Goal: Navigation & Orientation: Find specific page/section

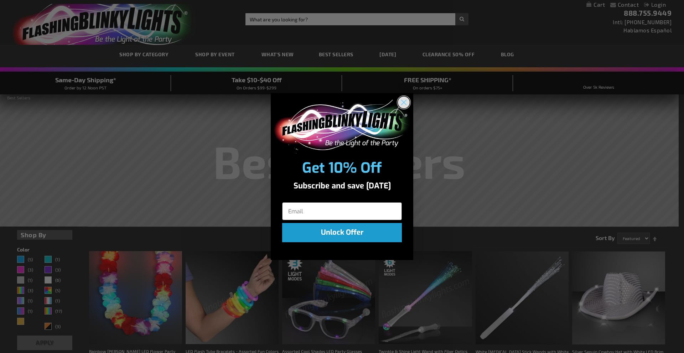
click at [401, 98] on circle "Close dialog" at bounding box center [404, 103] width 12 height 12
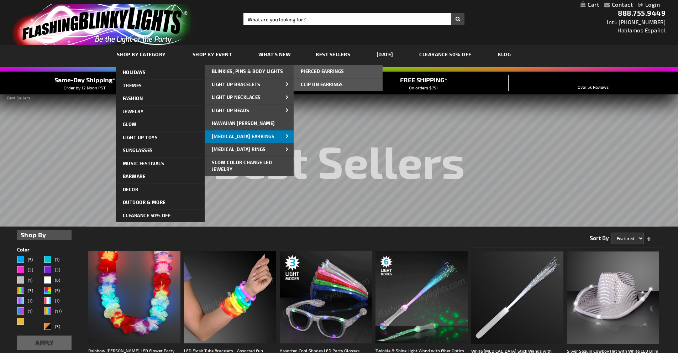
click at [287, 135] on span at bounding box center [287, 136] width 11 height 7
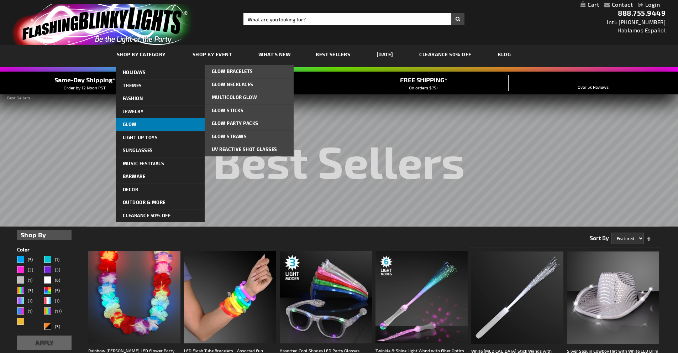
click at [167, 126] on link "Glow" at bounding box center [160, 124] width 89 height 13
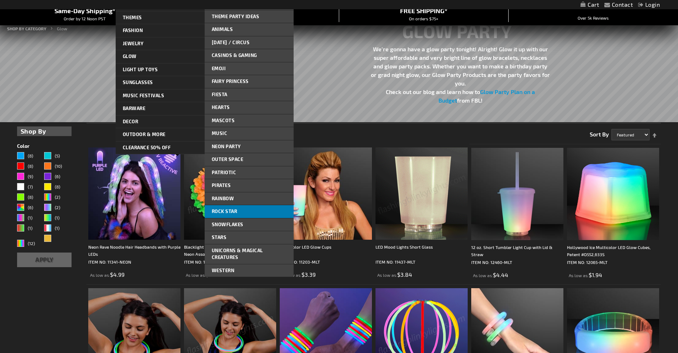
scroll to position [72, 0]
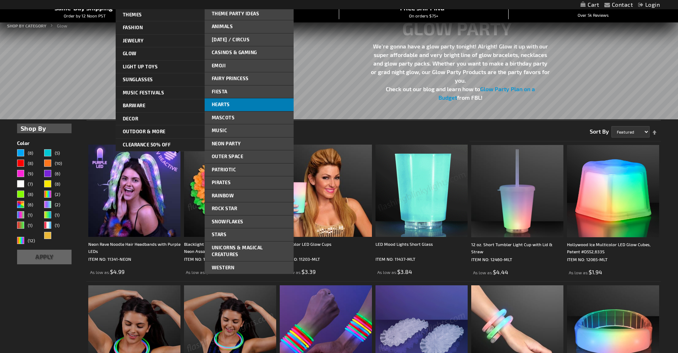
click at [233, 103] on link "Hearts" at bounding box center [249, 104] width 89 height 13
